Goal: Find specific page/section: Find specific page/section

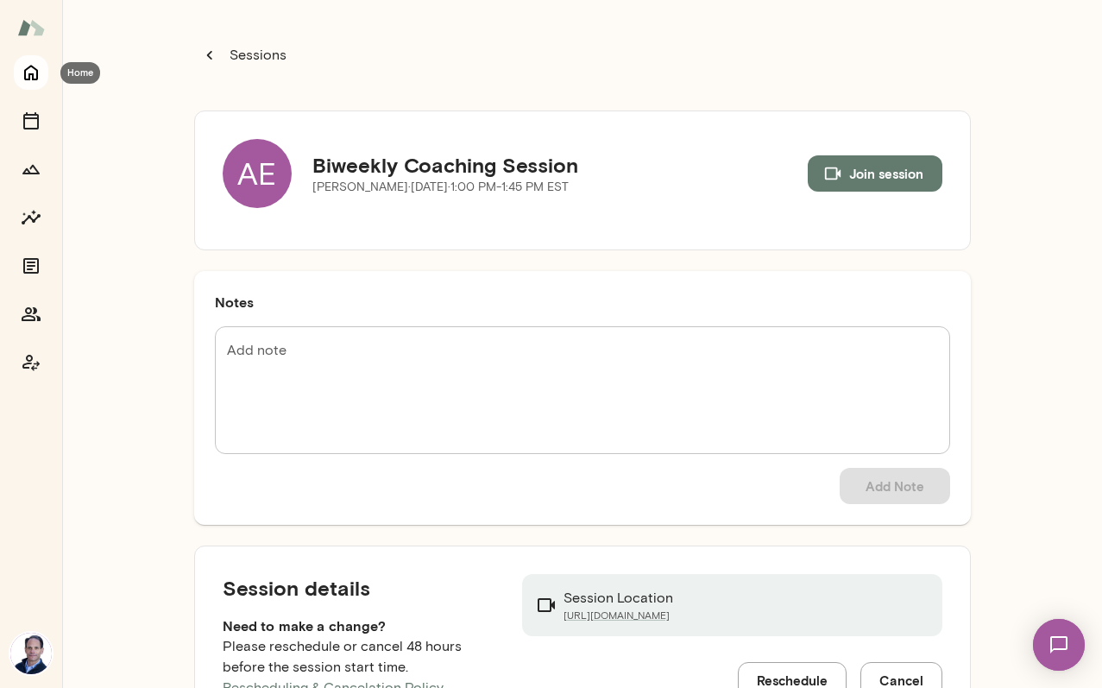
click at [30, 69] on icon "Home" at bounding box center [31, 72] width 21 height 21
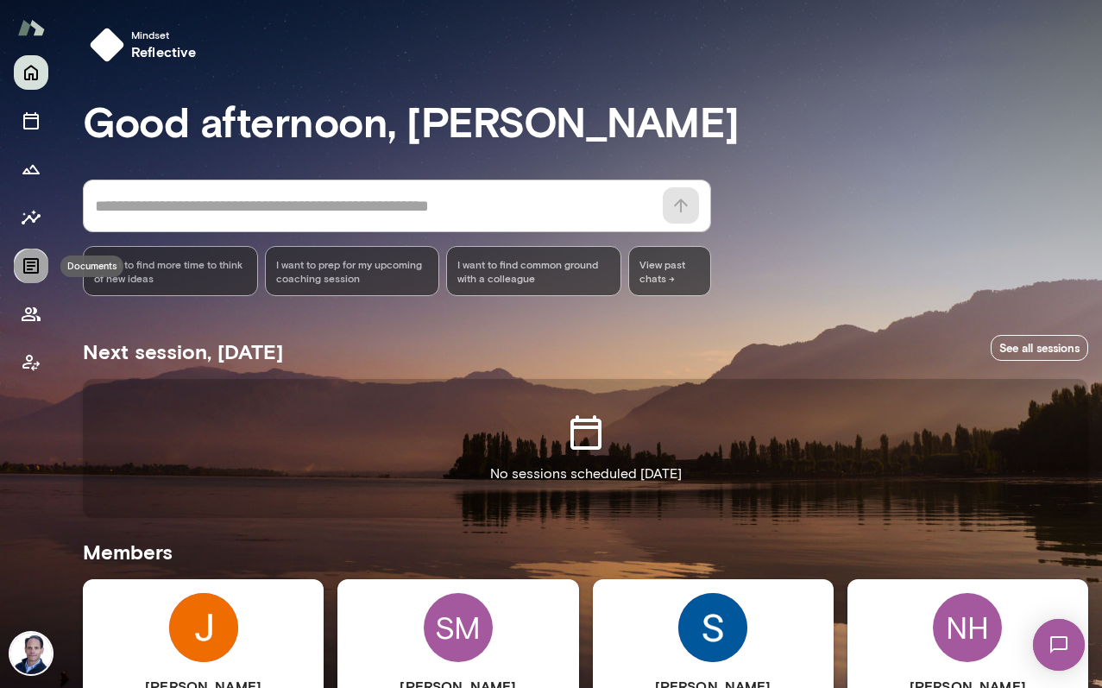
click at [28, 260] on icon "Documents" at bounding box center [31, 265] width 21 height 21
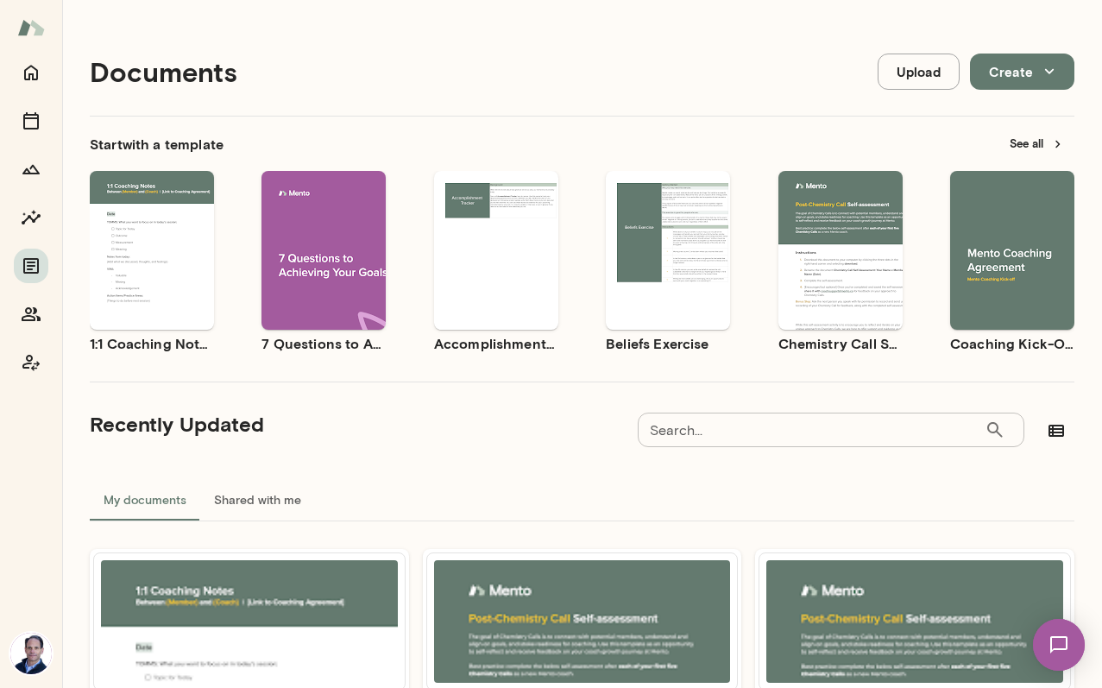
click at [860, 437] on input "Search..." at bounding box center [811, 430] width 347 height 35
type input "*******"
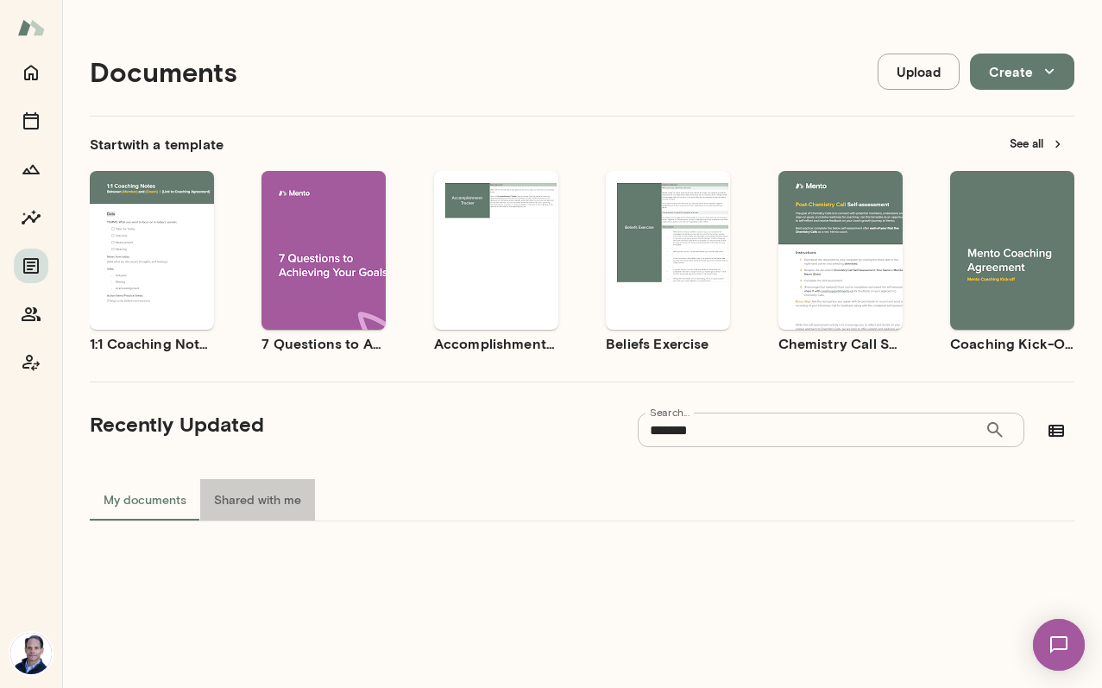
click at [274, 498] on button "Shared with me" at bounding box center [257, 499] width 115 height 41
click at [25, 81] on icon "Home" at bounding box center [31, 72] width 21 height 21
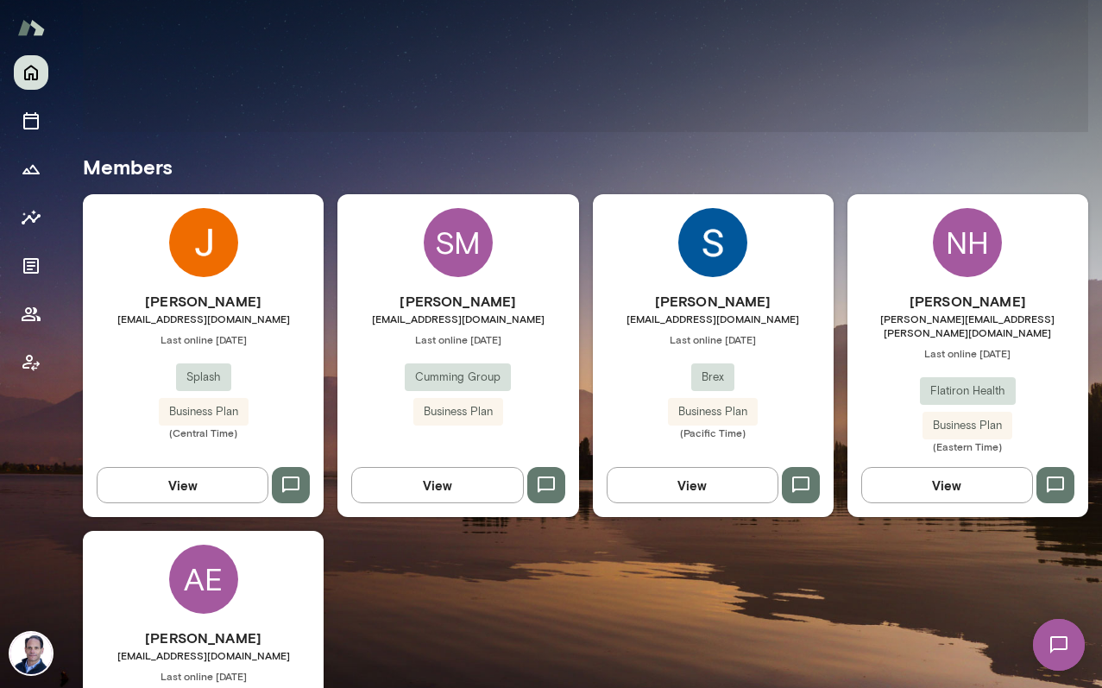
scroll to position [545, 0]
